Goal: Information Seeking & Learning: Learn about a topic

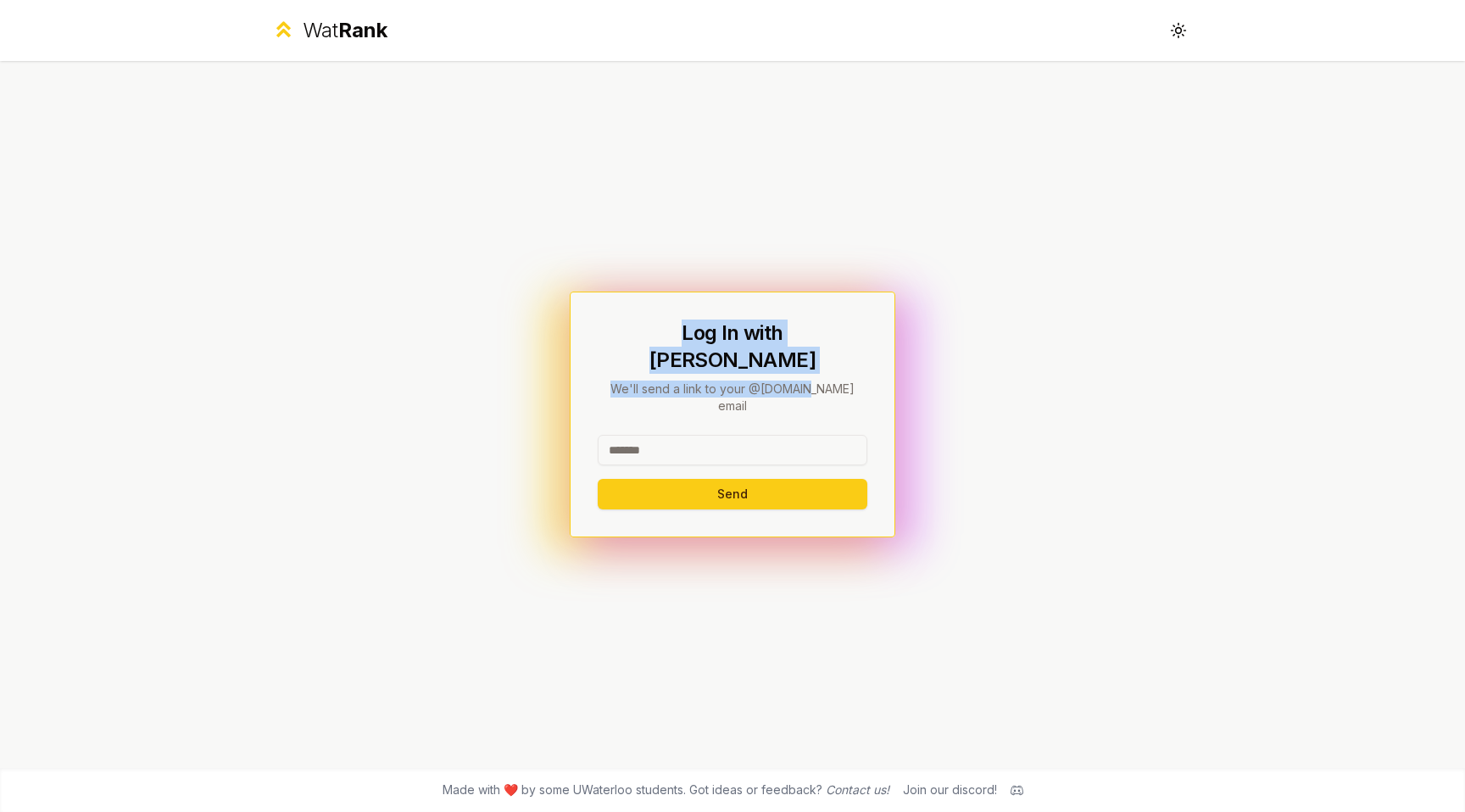
drag, startPoint x: 602, startPoint y: 355, endPoint x: 796, endPoint y: 377, distance: 195.2
click at [796, 377] on div "Log In with WatIAM We'll send a link to your @[DOMAIN_NAME] email Send" at bounding box center [732, 414] width 326 height 245
click at [796, 380] on p "We'll send a link to your @[DOMAIN_NAME] email" at bounding box center [732, 397] width 270 height 34
click at [294, 25] on icon at bounding box center [284, 29] width 24 height 24
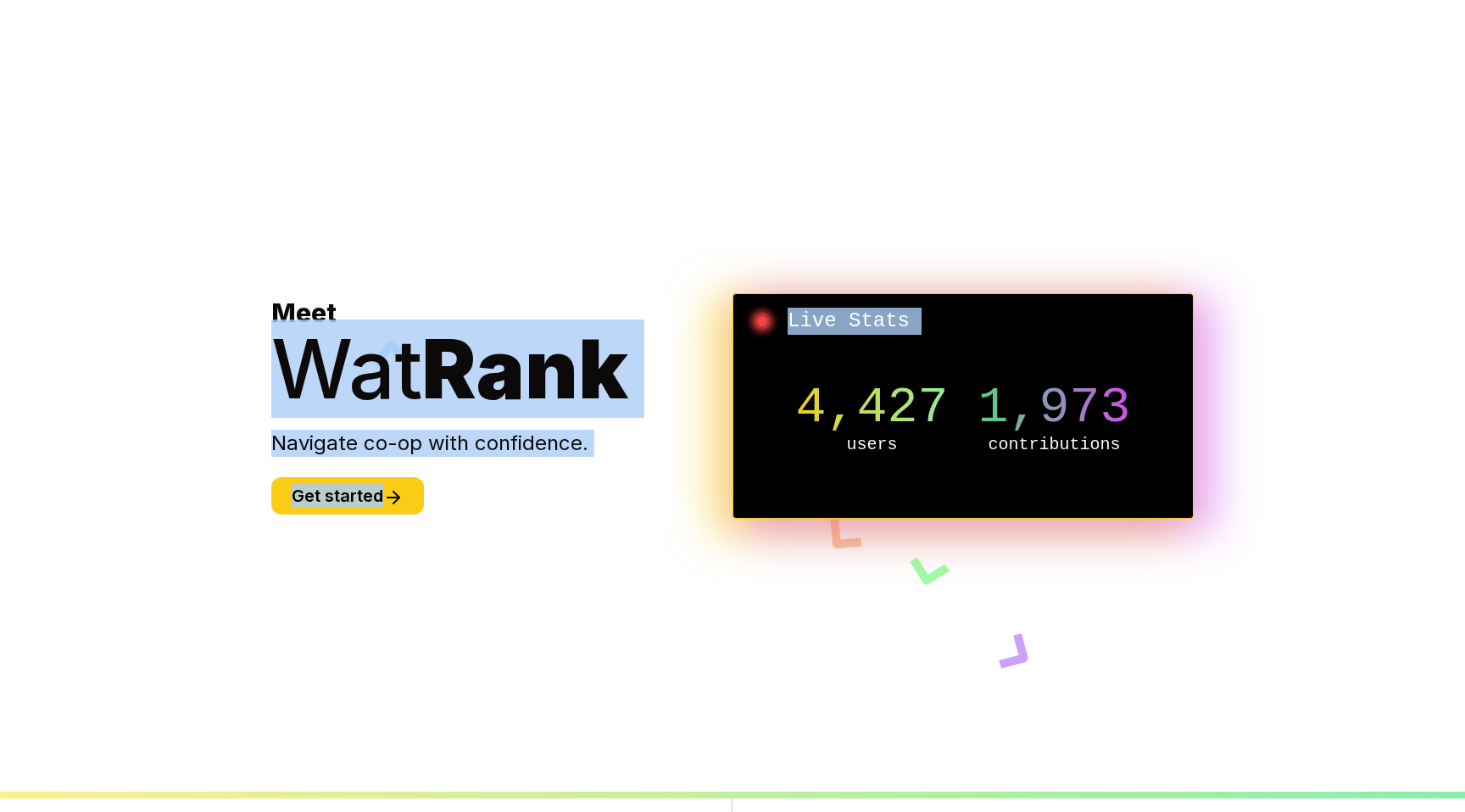
drag, startPoint x: 245, startPoint y: 403, endPoint x: 932, endPoint y: 339, distance: 690.0
click at [932, 339] on body "Meet Wat Rank Navigate co-op with confidence. Get started Live Stats 4,427 user…" at bounding box center [732, 732] width 1465 height 1465
click at [636, 346] on div "Wat Rank" at bounding box center [502, 368] width 461 height 81
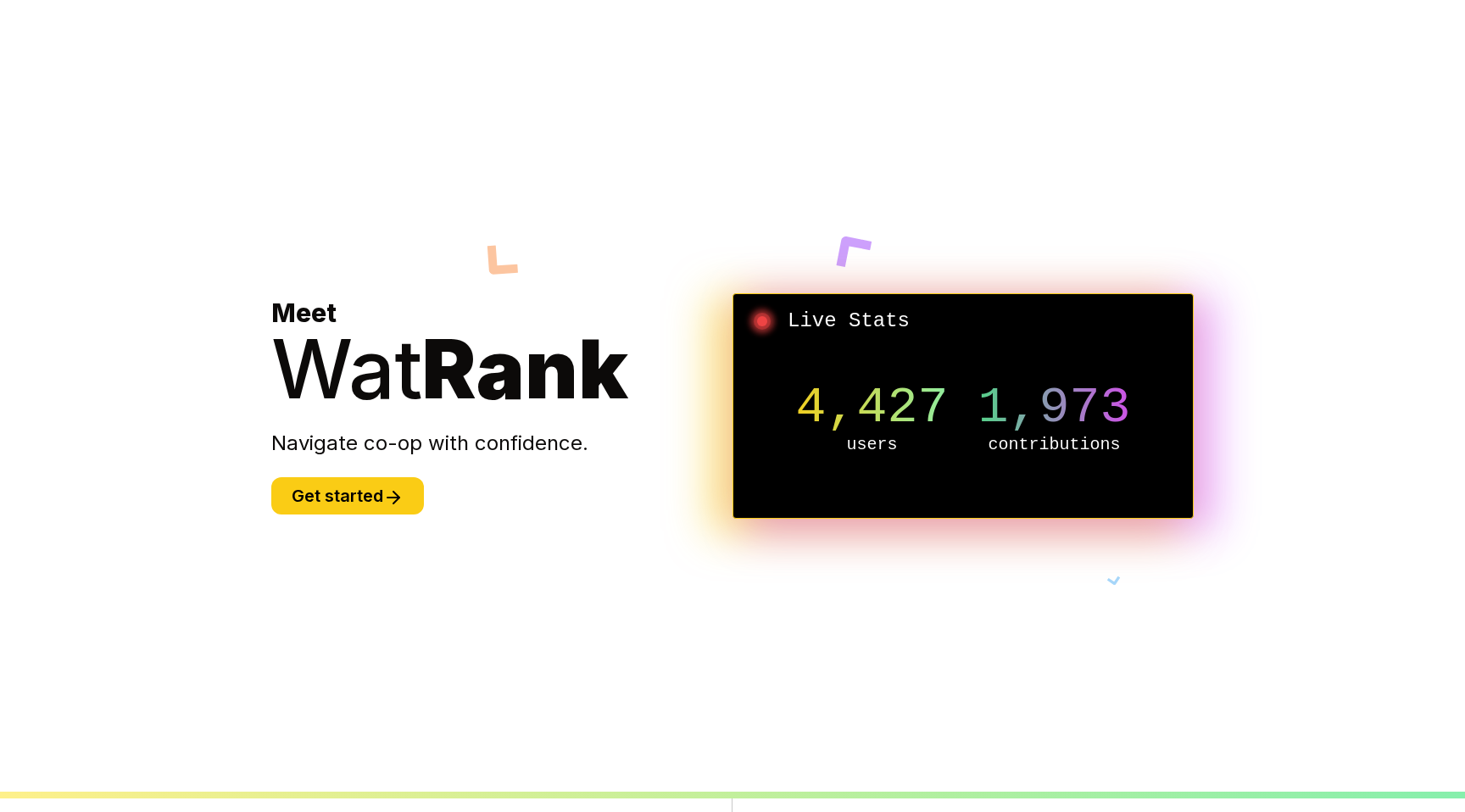
click at [364, 363] on span "Wat" at bounding box center [346, 368] width 151 height 98
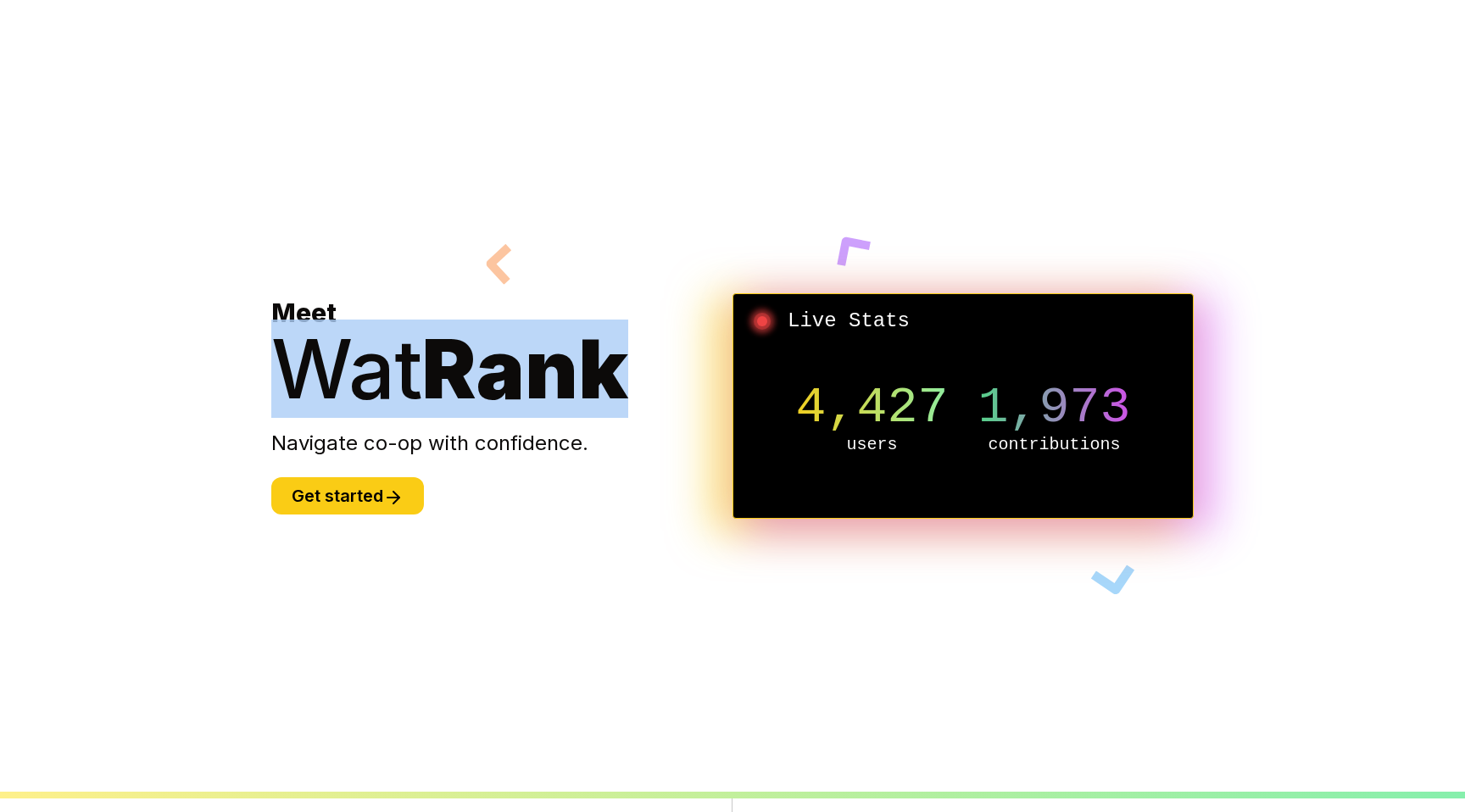
click at [364, 363] on span "Wat" at bounding box center [346, 368] width 151 height 98
click at [442, 414] on span "Rank" at bounding box center [525, 368] width 206 height 98
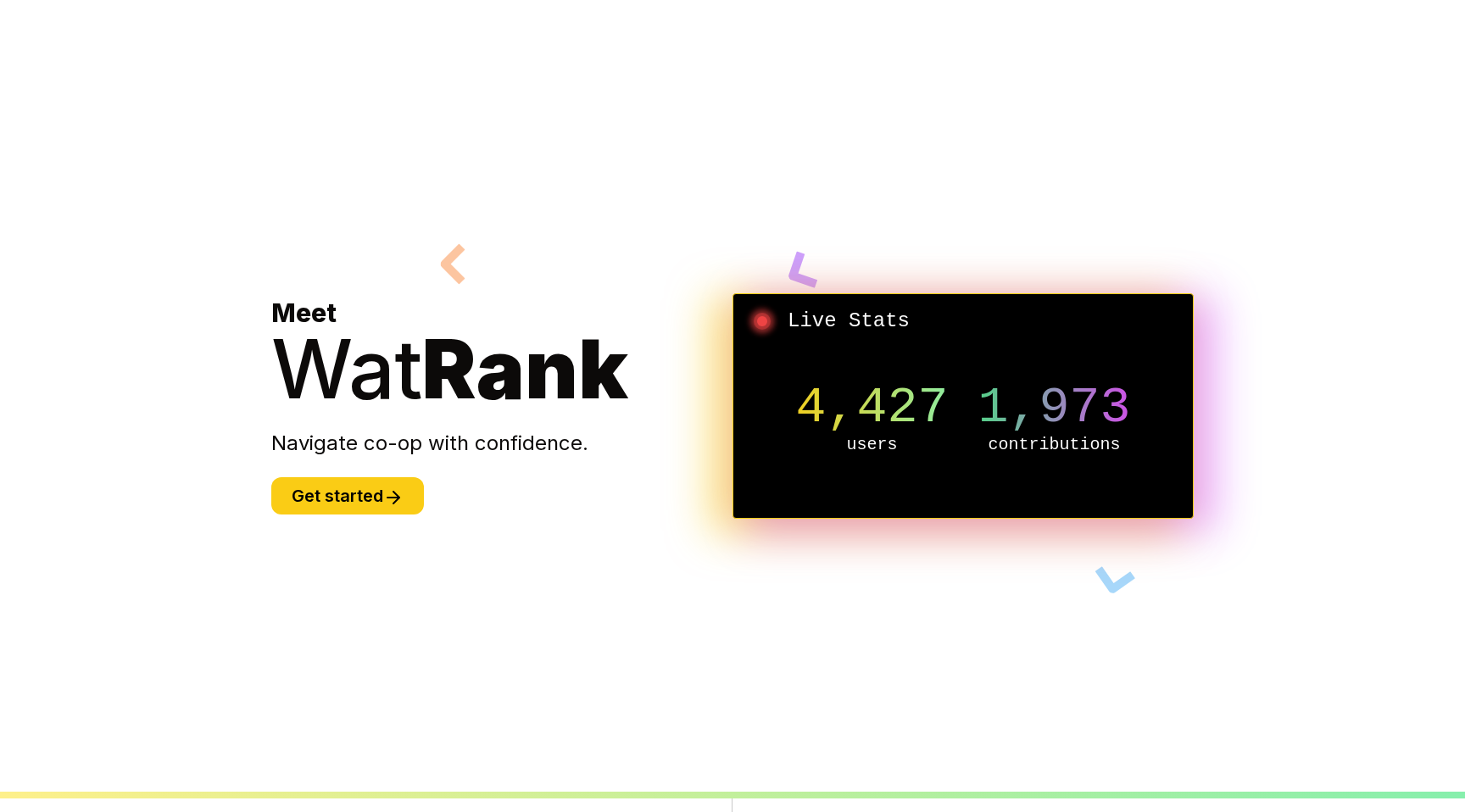
click at [440, 469] on div "Meet Wat Rank Navigate co-op with confidence. Get started" at bounding box center [502, 406] width 461 height 217
click at [435, 446] on p "Navigate co-op with confidence." at bounding box center [502, 443] width 461 height 27
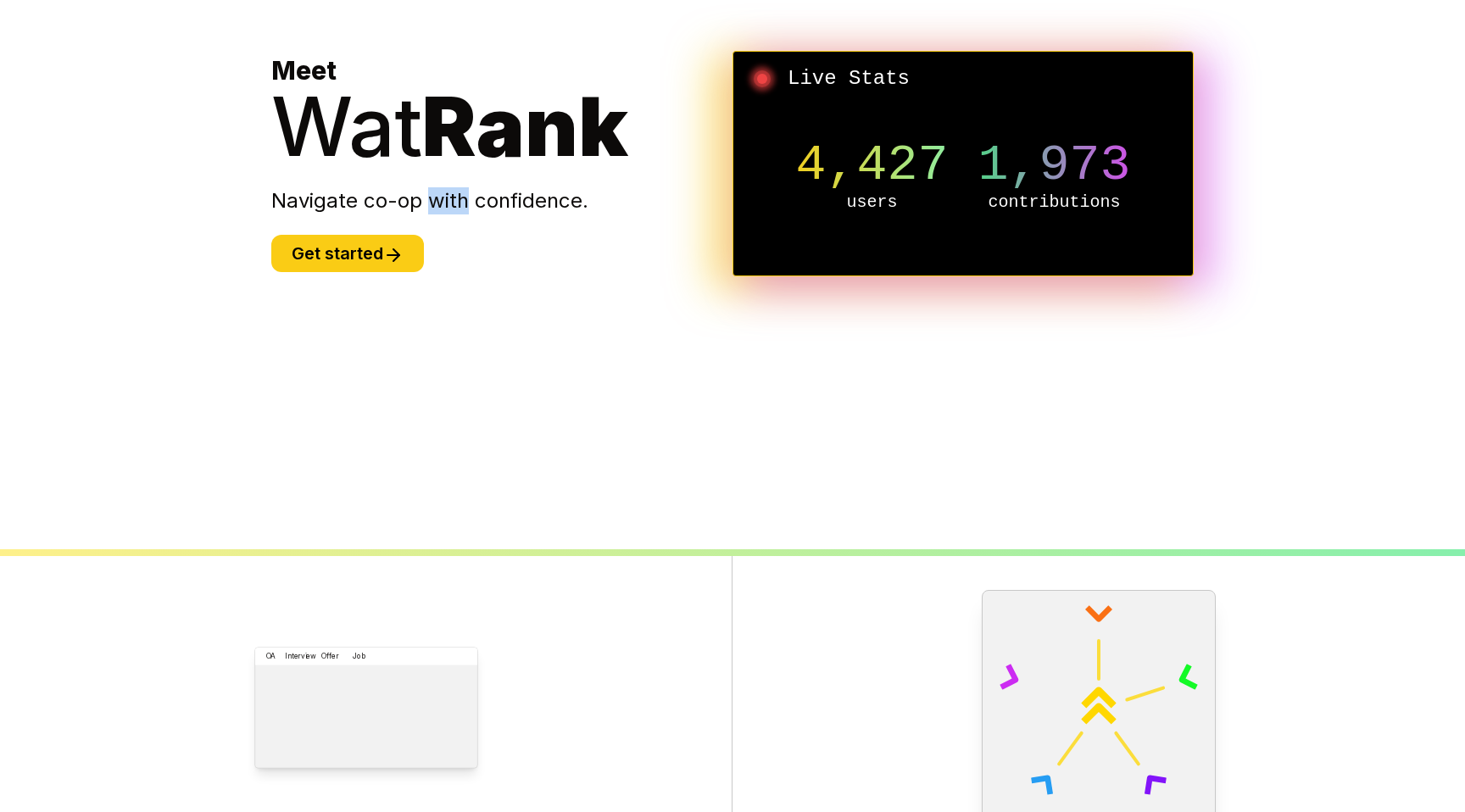
scroll to position [653, 0]
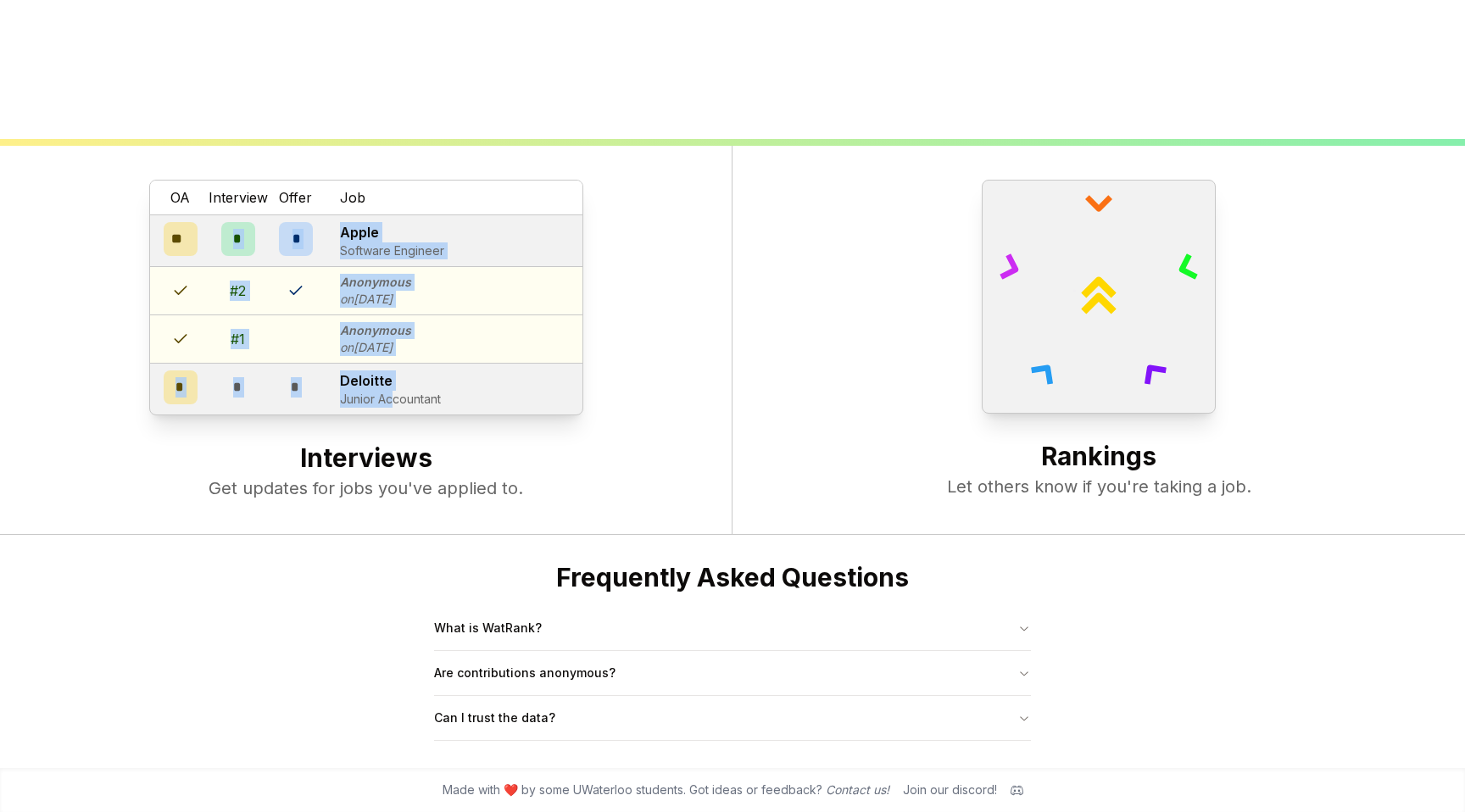
drag, startPoint x: 200, startPoint y: 236, endPoint x: 393, endPoint y: 393, distance: 248.8
click at [393, 393] on div "OA Interview Offer Job ** * * Apple Software Engineer # 2 Anonymous on [DATE] #…" at bounding box center [366, 297] width 434 height 236
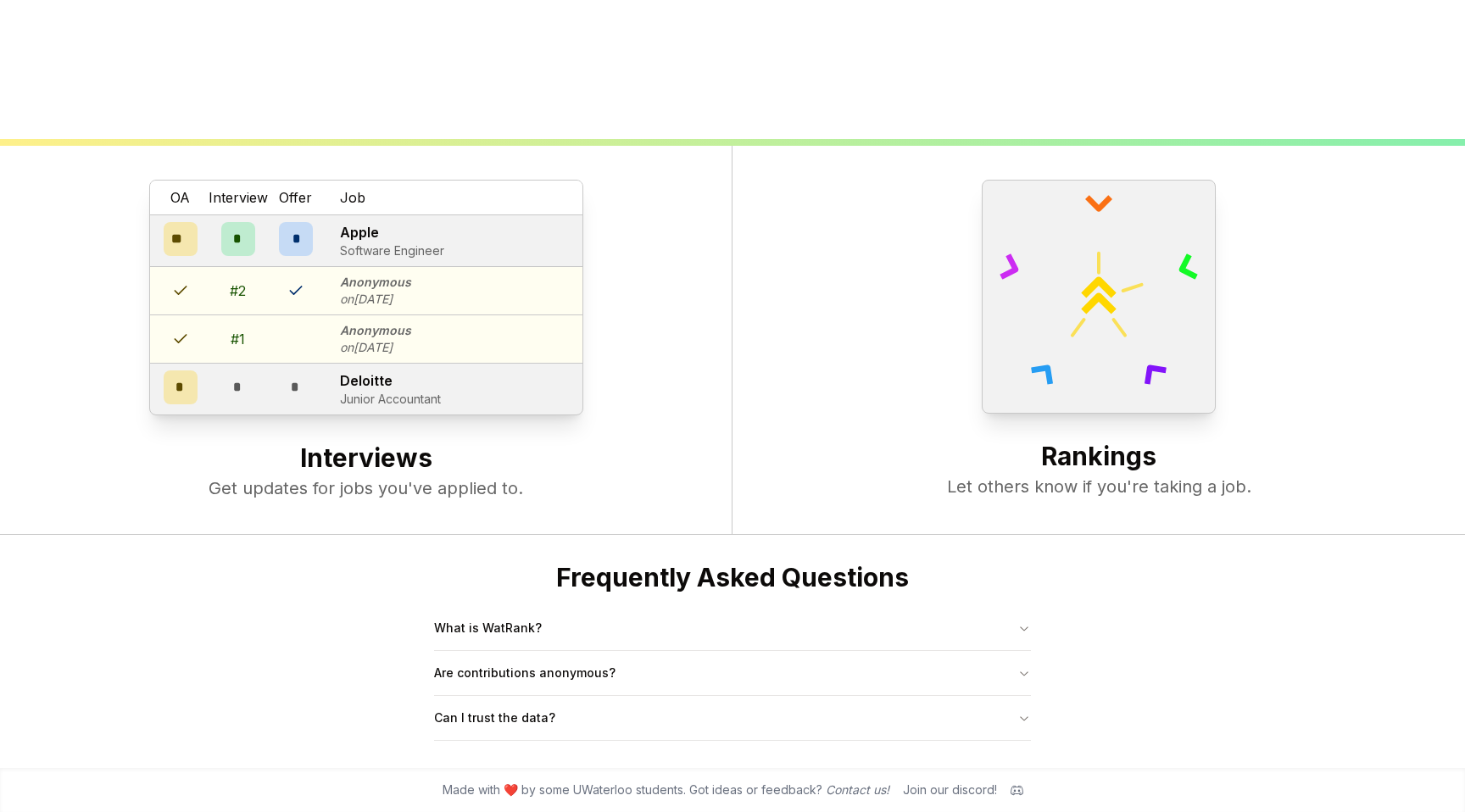
click at [588, 349] on div "OA Interview Offer Job ** * * Apple Software Engineer # 2 Anonymous on [DATE] #…" at bounding box center [366, 339] width 732 height 389
click at [628, 620] on button "What is WatRank?" at bounding box center [732, 627] width 596 height 44
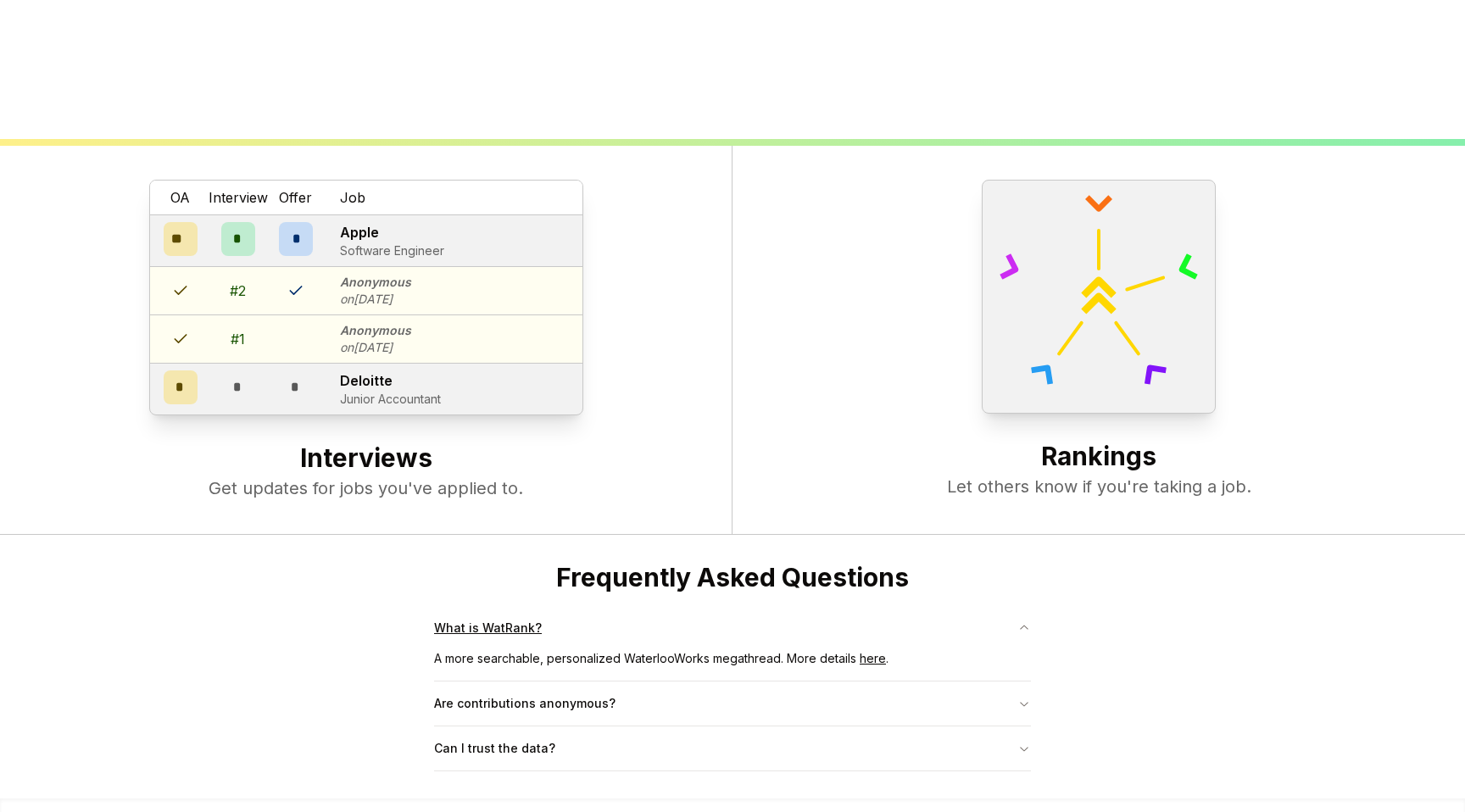
scroll to position [669, 0]
